Goal: Ask a question: Seek information or help from site administrators or community

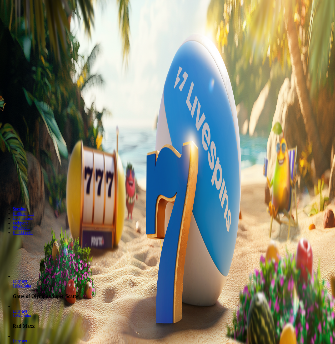
click at [31, 21] on span "Kirjaudu" at bounding box center [36, 19] width 13 height 4
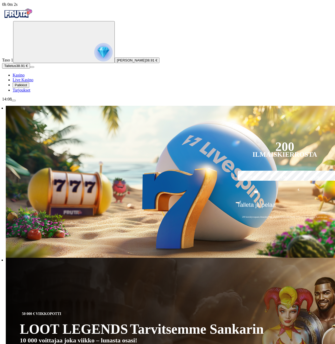
click at [27, 87] on span "Palkkiot" at bounding box center [21, 85] width 12 height 4
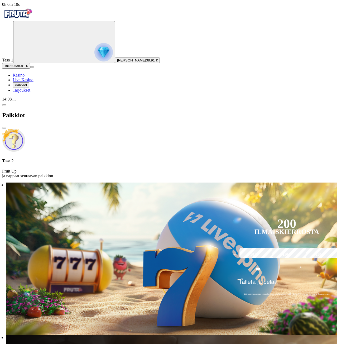
click at [4, 128] on span "close icon" at bounding box center [4, 128] width 0 height 0
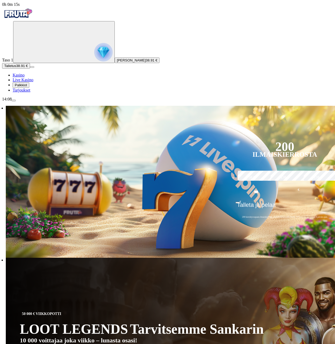
click at [30, 92] on span "Tarjoukset" at bounding box center [22, 90] width 18 height 4
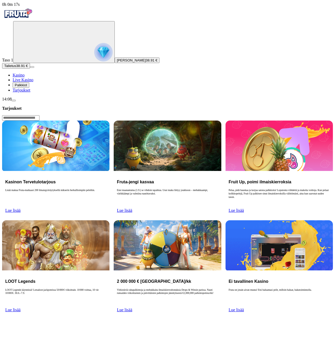
click at [21, 208] on link "Lue lisää" at bounding box center [12, 210] width 15 height 4
click at [14, 100] on span "menu icon" at bounding box center [14, 100] width 0 height 0
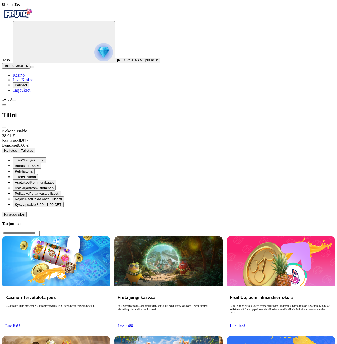
click at [61, 202] on span "klo 8.00 - 1.00 CET" at bounding box center [46, 204] width 30 height 4
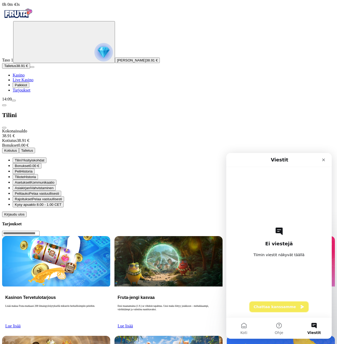
click at [282, 307] on button "Chattaa kanssamme" at bounding box center [278, 306] width 59 height 11
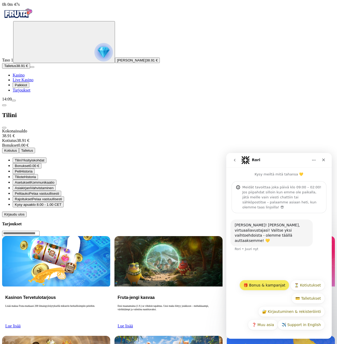
click at [270, 281] on button "🎁 Bonus & kampanjat" at bounding box center [264, 285] width 50 height 11
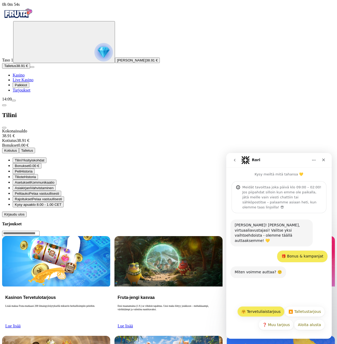
click at [271, 314] on button "🤗 Tervetuliaistarjous" at bounding box center [260, 311] width 47 height 11
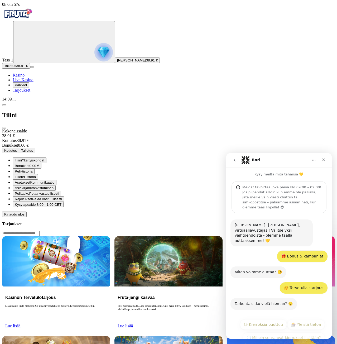
scroll to position [16, 0]
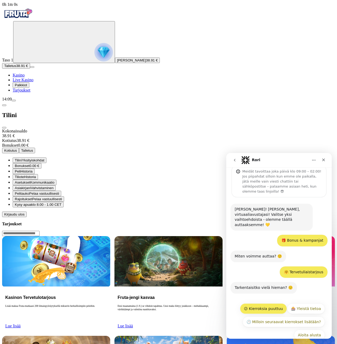
click at [263, 303] on button "😕 Kierroksia puuttuu" at bounding box center [263, 308] width 47 height 11
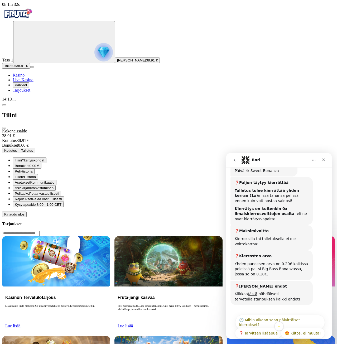
scroll to position [314, 0]
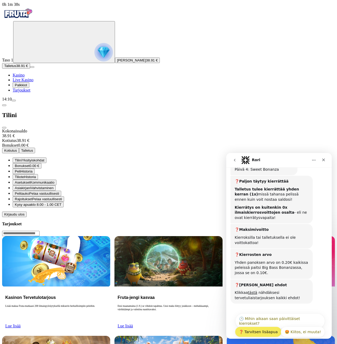
click at [265, 326] on button "❓ Tarvitsen lisäapua" at bounding box center [258, 331] width 47 height 11
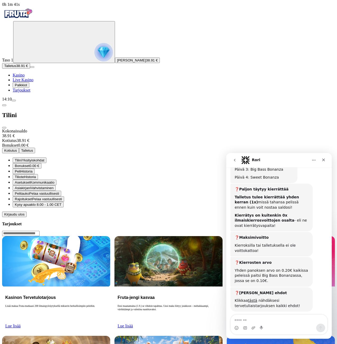
scroll to position [316, 0]
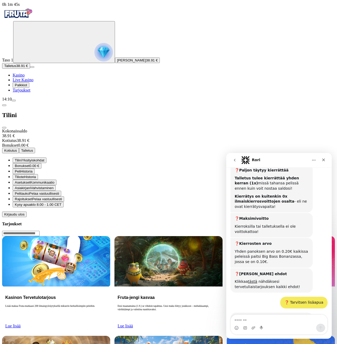
click at [265, 321] on textarea "Viesti…" at bounding box center [279, 318] width 96 height 9
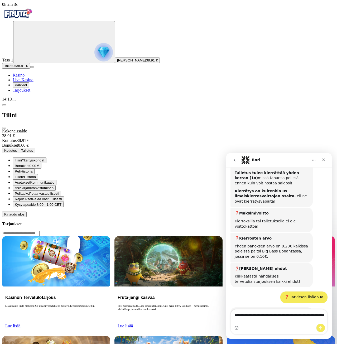
type textarea "**********"
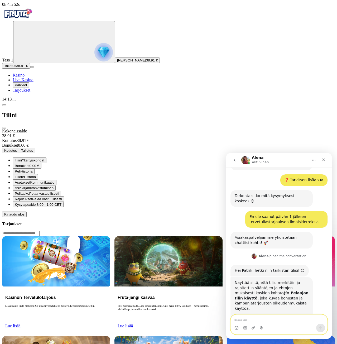
scroll to position [488, 0]
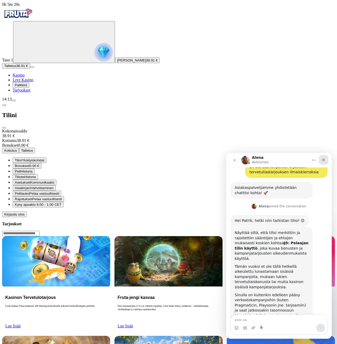
click at [321, 160] on div "Sulje" at bounding box center [323, 159] width 9 height 9
